Goal: Task Accomplishment & Management: Manage account settings

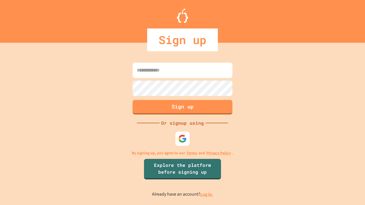
click at [207, 195] on link "Log in." at bounding box center [206, 195] width 13 height 6
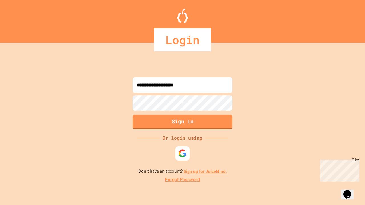
type input "**********"
